Goal: Transaction & Acquisition: Purchase product/service

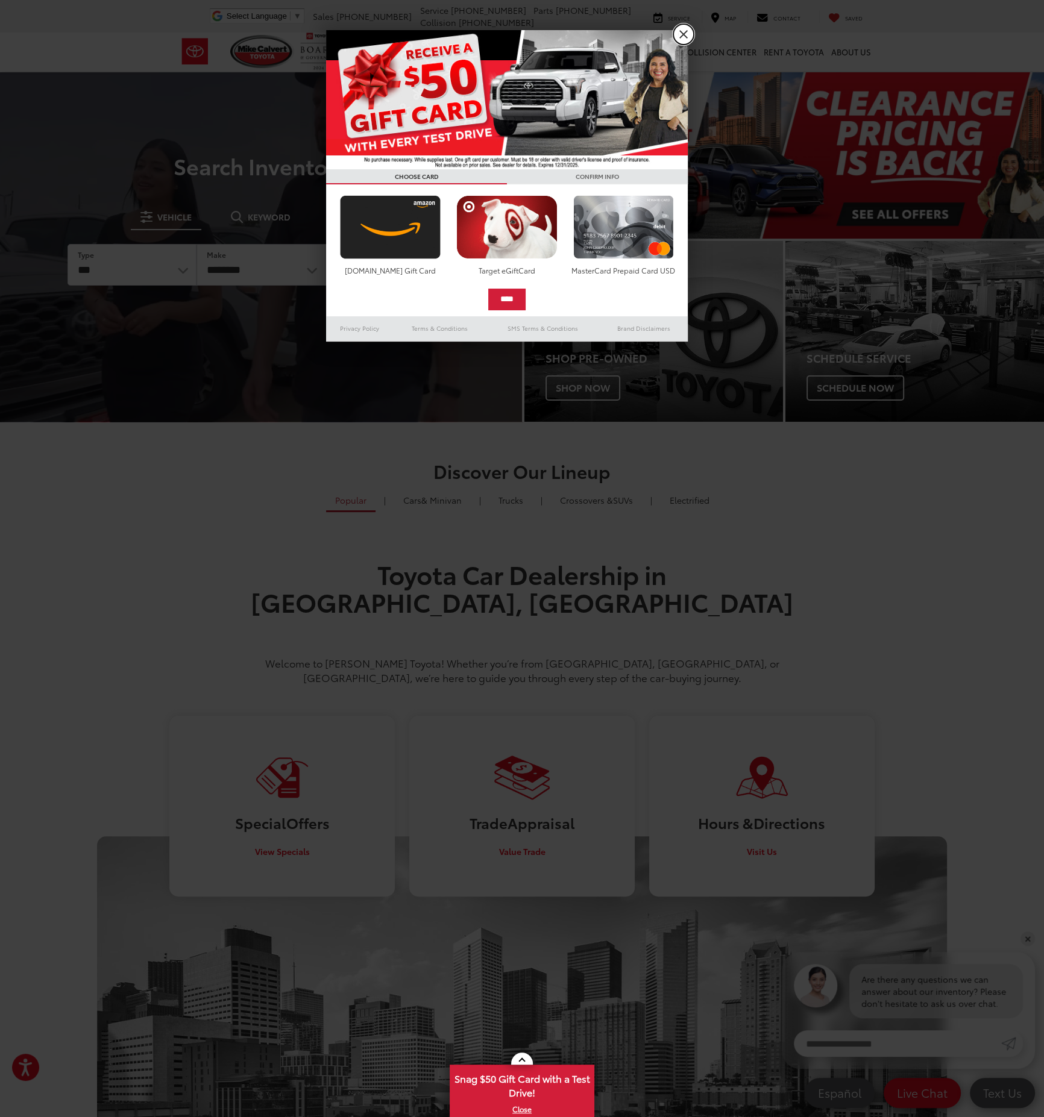
click at [681, 34] on link "X" at bounding box center [683, 34] width 20 height 20
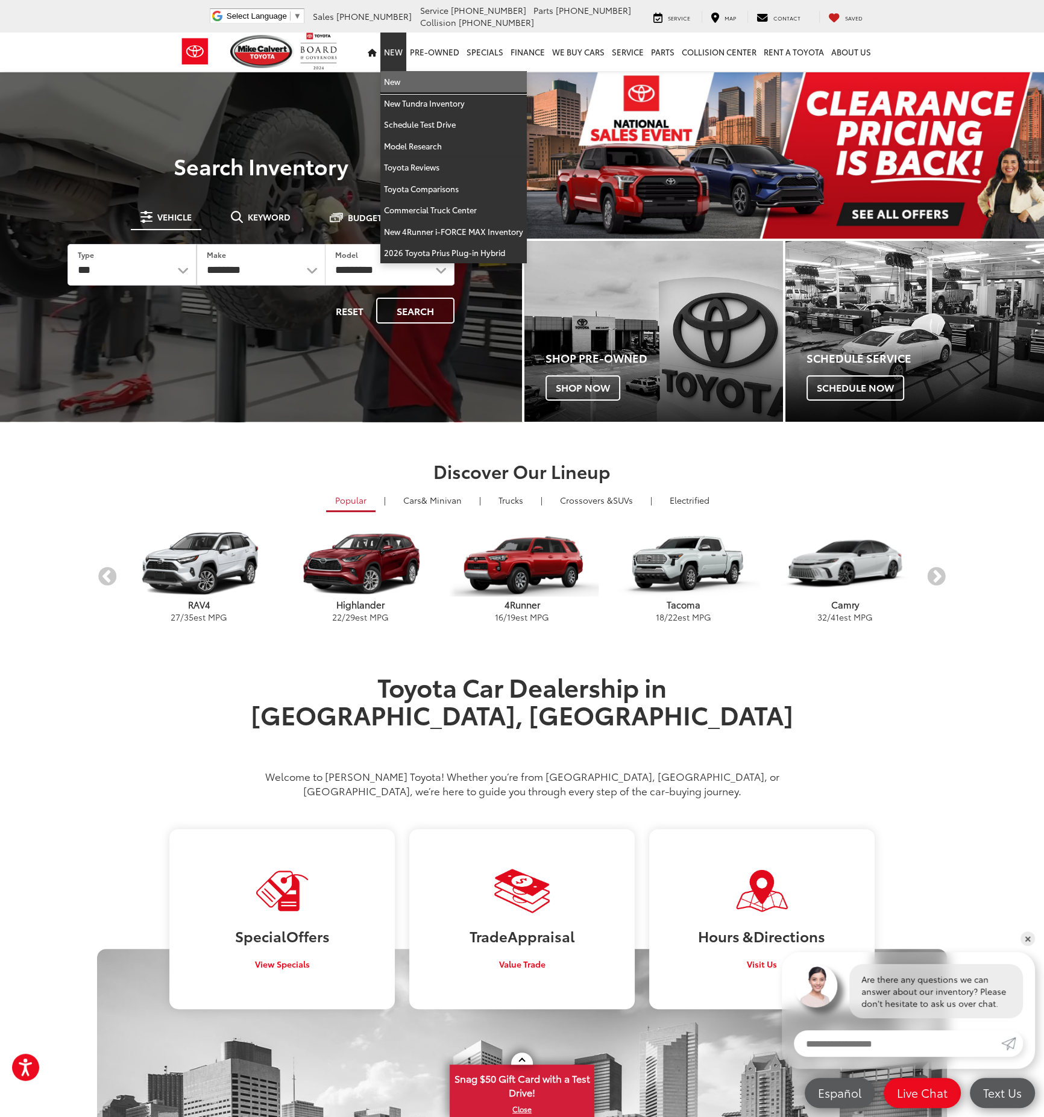
click at [399, 81] on link "New" at bounding box center [453, 82] width 146 height 22
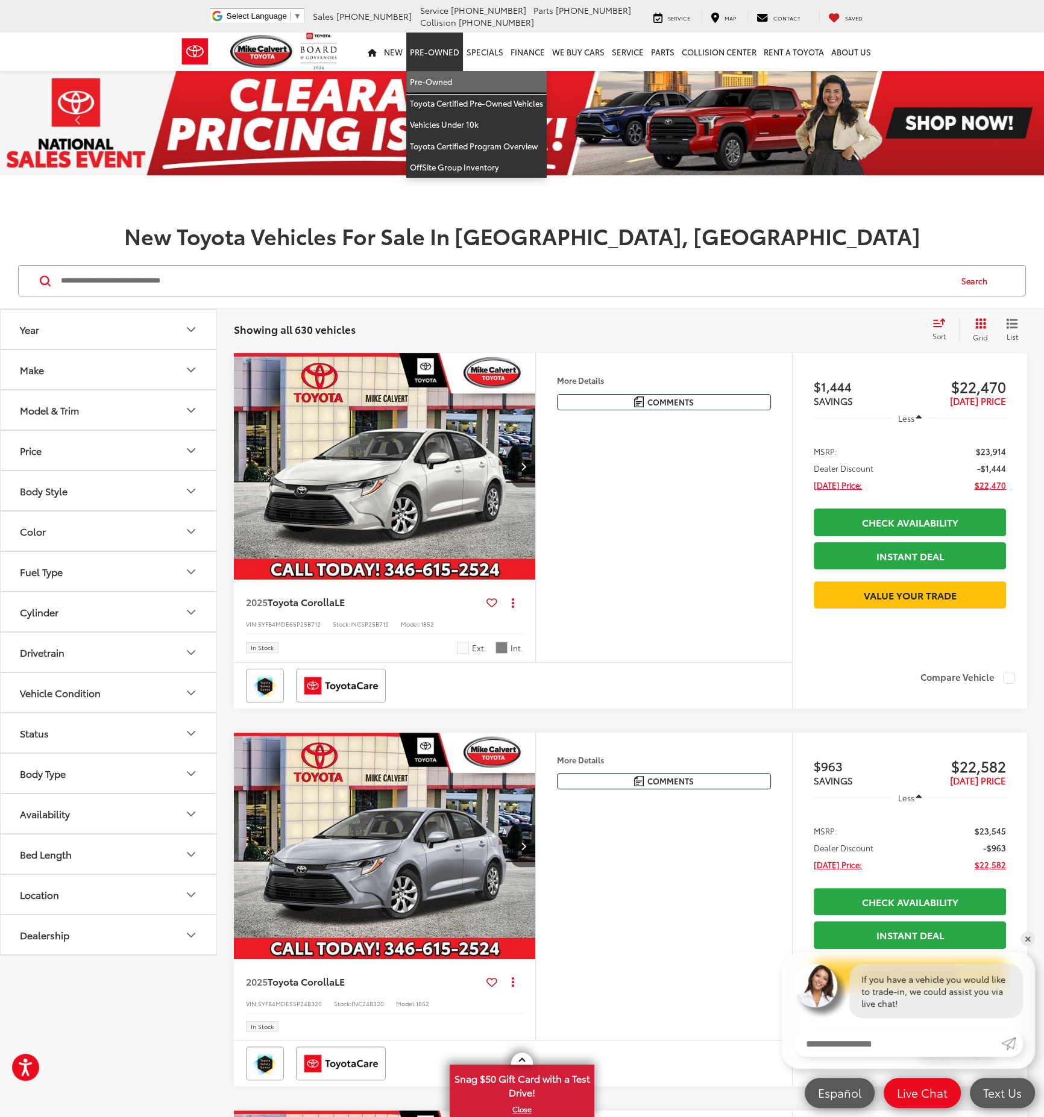
click at [440, 78] on link "Pre-Owned" at bounding box center [476, 82] width 140 height 22
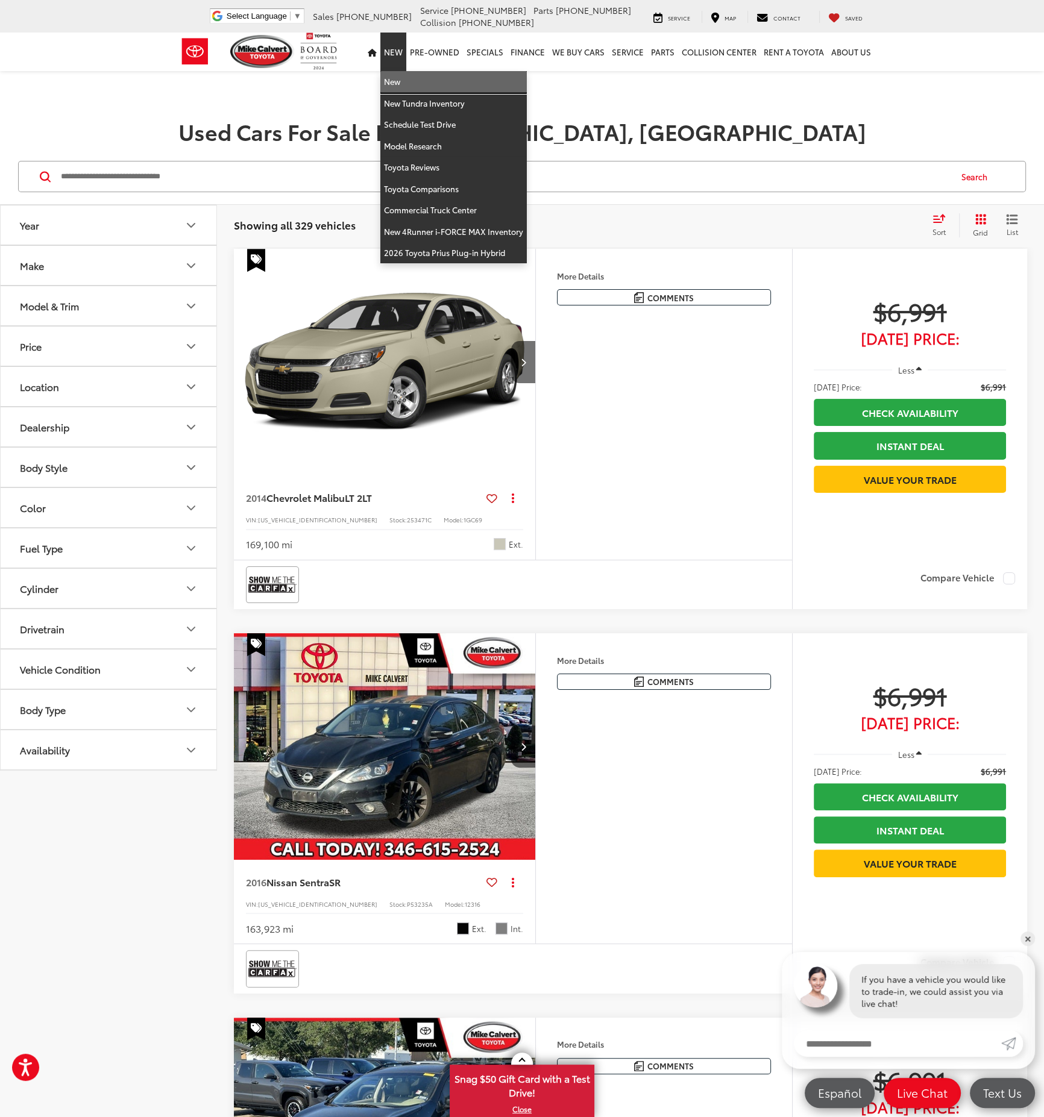
drag, startPoint x: 403, startPoint y: 76, endPoint x: 554, endPoint y: 274, distance: 249.7
click at [403, 75] on link "New" at bounding box center [453, 82] width 146 height 22
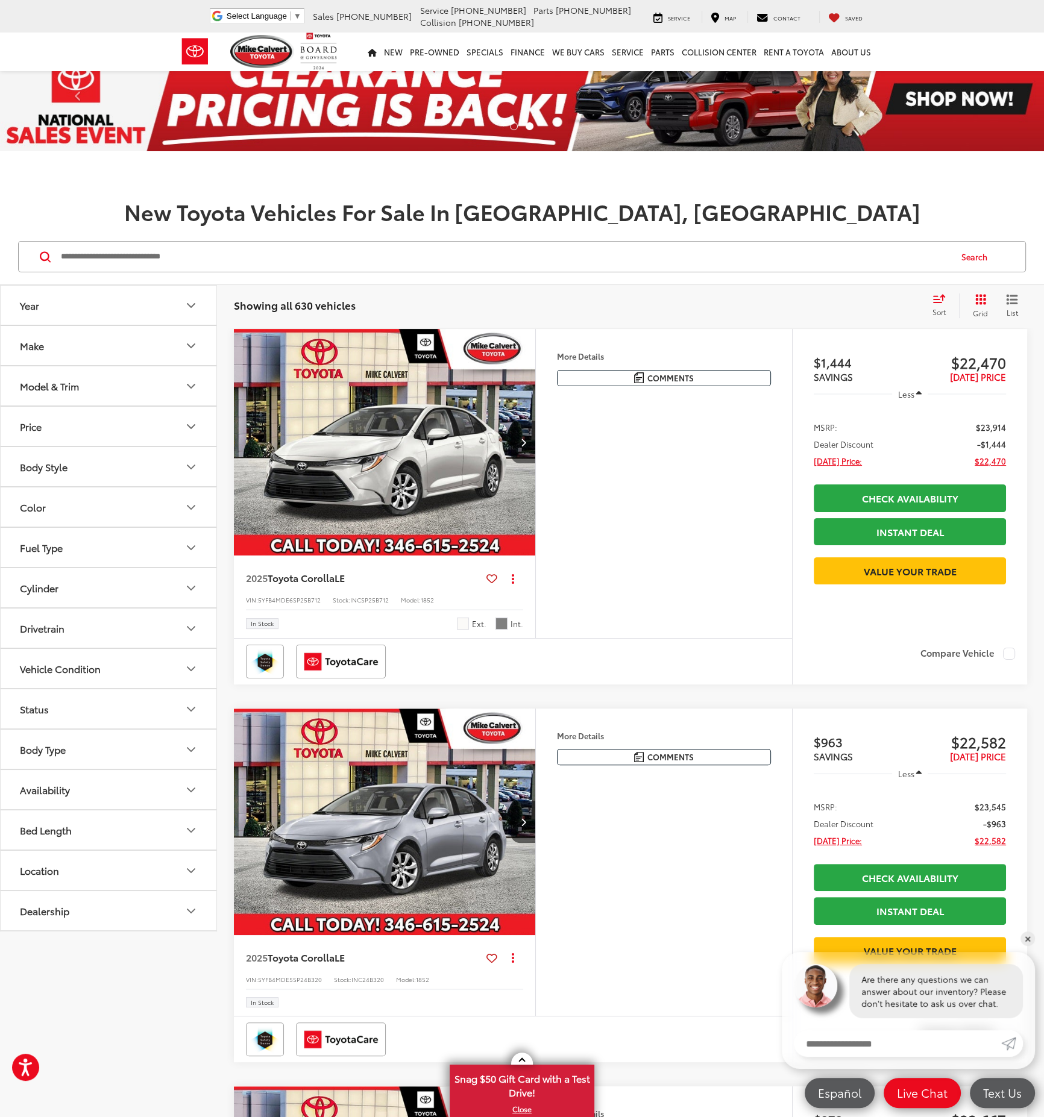
scroll to position [22, 0]
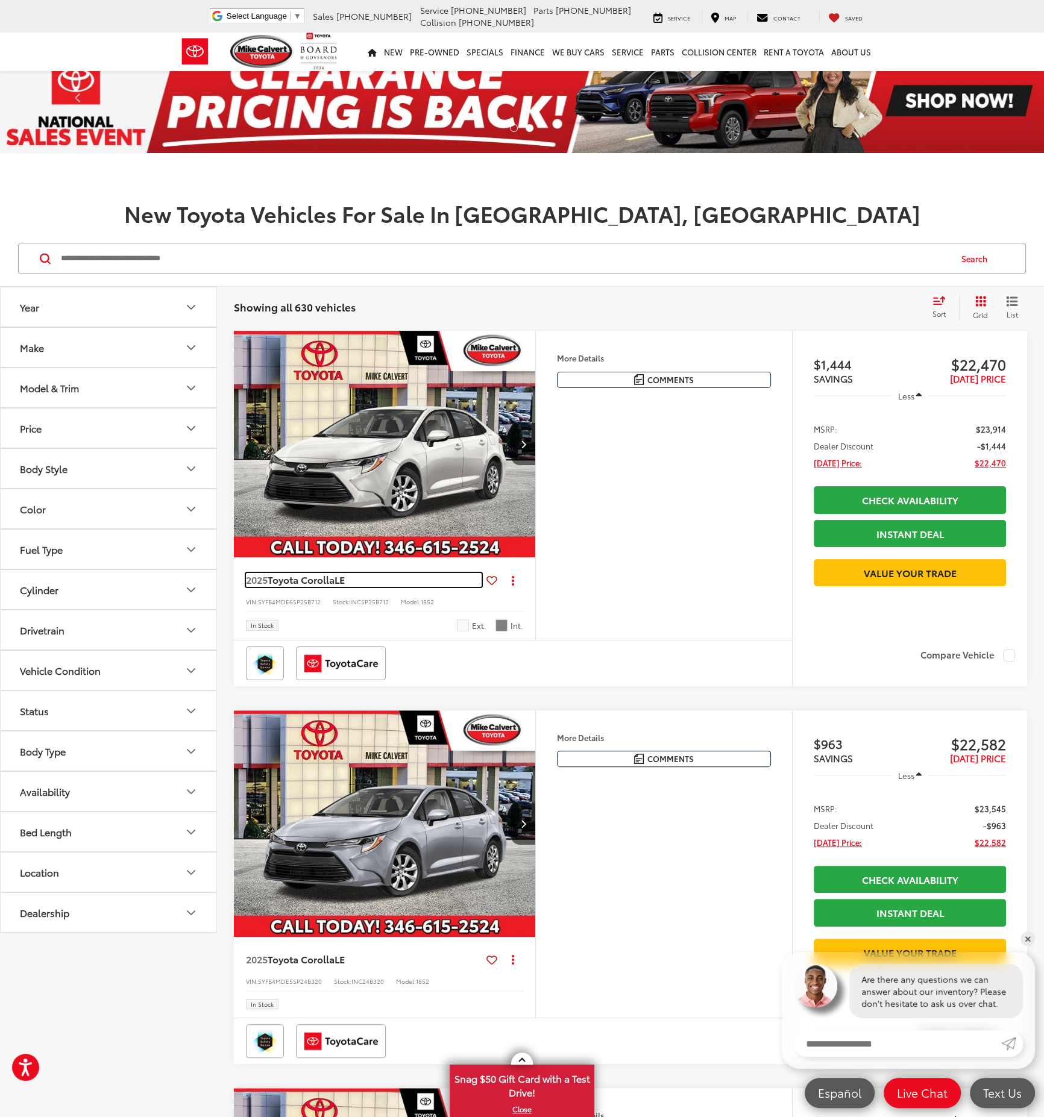
click at [300, 574] on span "Toyota Corolla" at bounding box center [301, 579] width 67 height 14
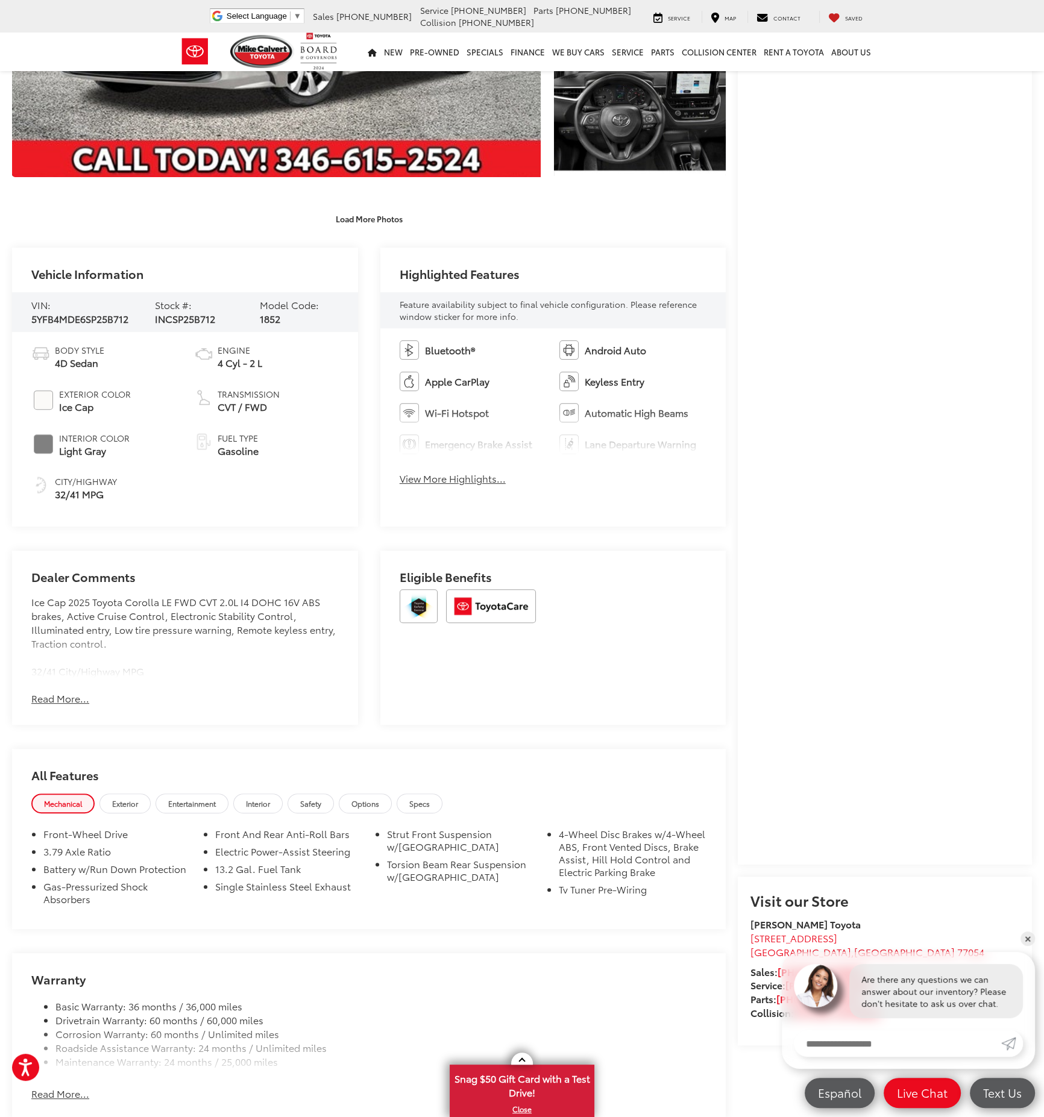
scroll to position [484, 0]
